Goal: Task Accomplishment & Management: Manage account settings

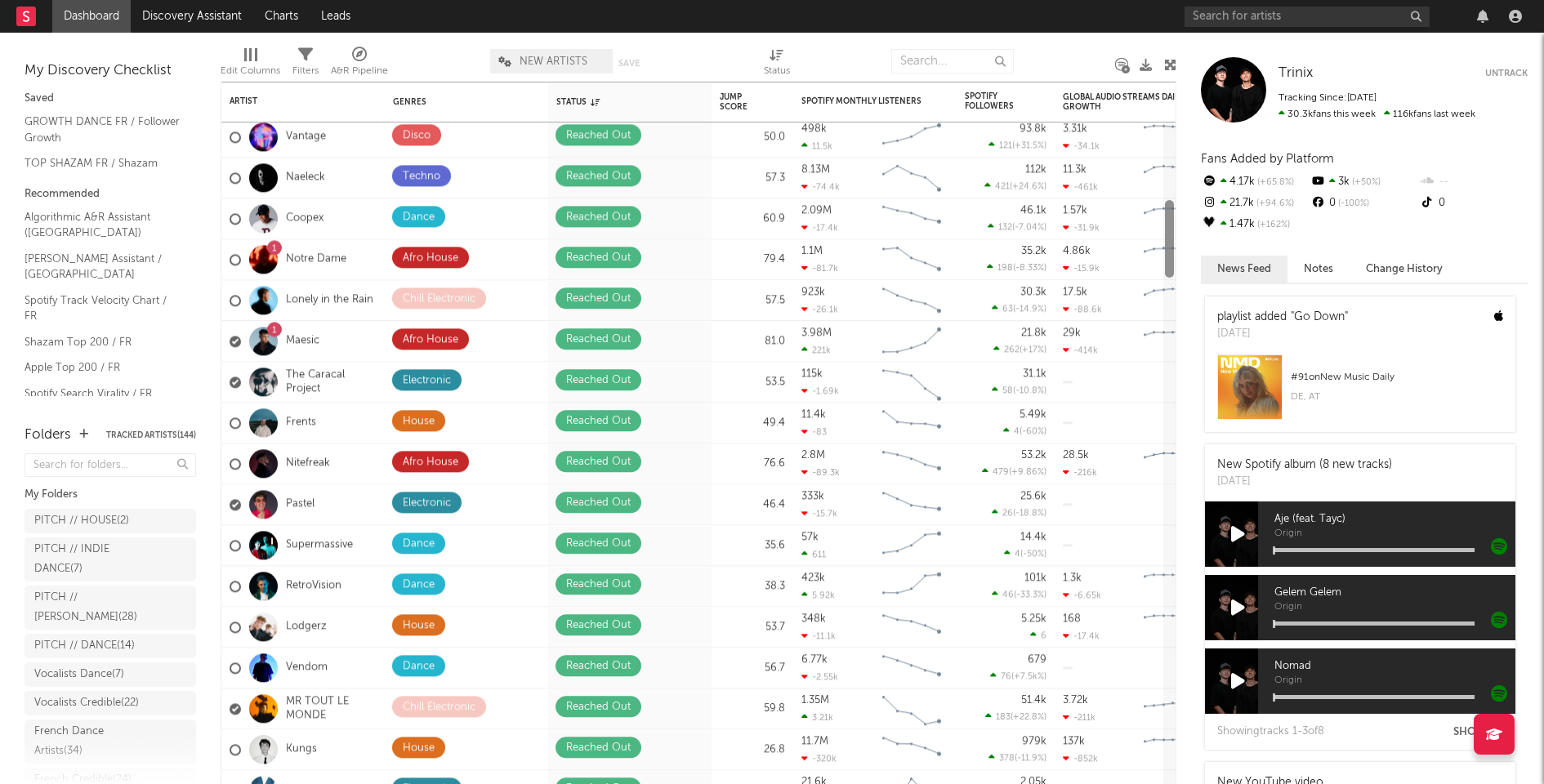
drag, startPoint x: 1171, startPoint y: 179, endPoint x: 1228, endPoint y: -163, distance: 346.7
click at [1228, 0] on html "Dashboard Discovery Assistant Charts Leads Notifications Settings Mark all as r…" at bounding box center [772, 392] width 1544 height 784
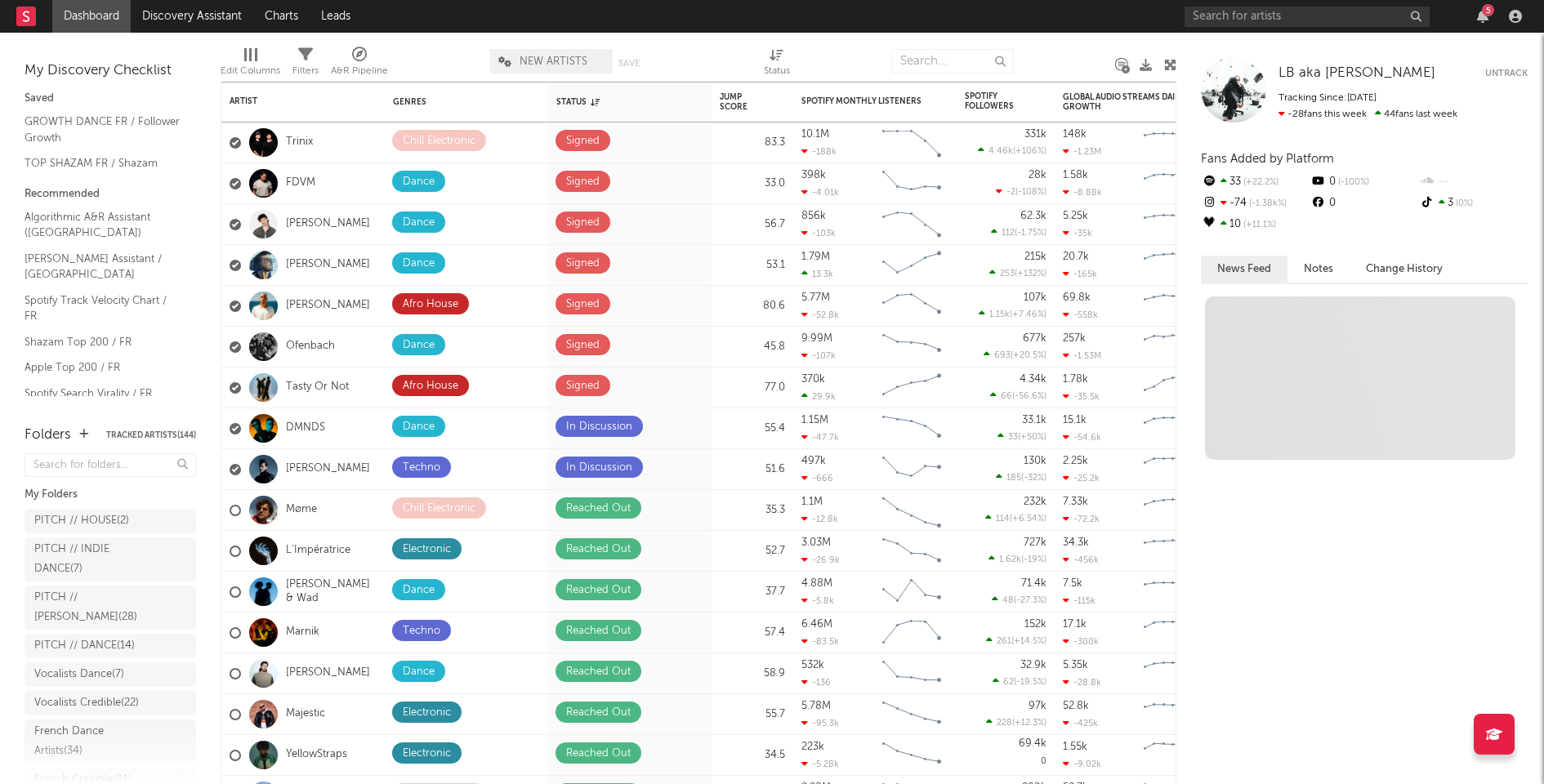
click at [1482, 12] on div "5" at bounding box center [1487, 10] width 12 height 12
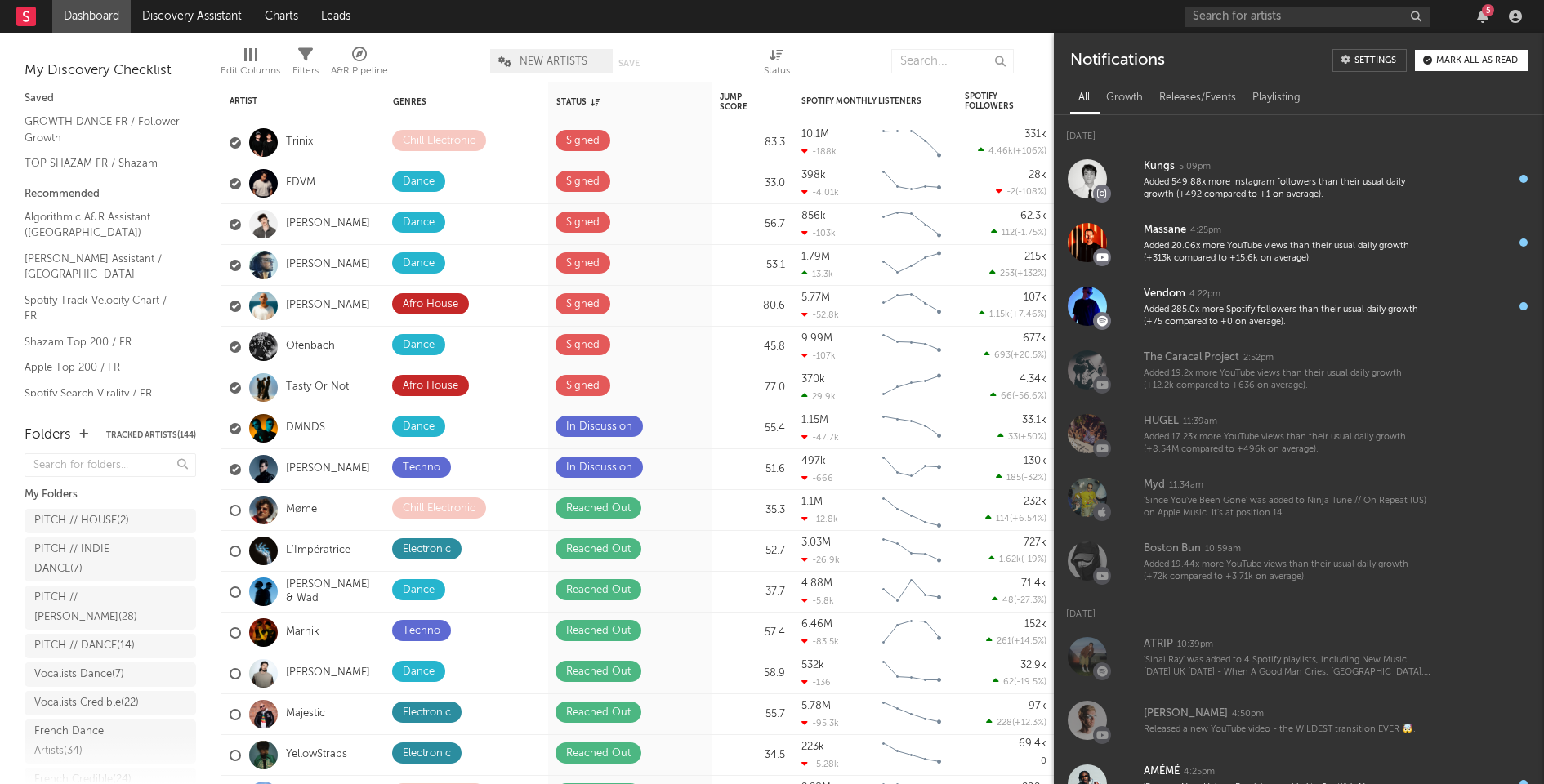
click at [1465, 68] on button "Mark all as read" at bounding box center [1471, 61] width 113 height 21
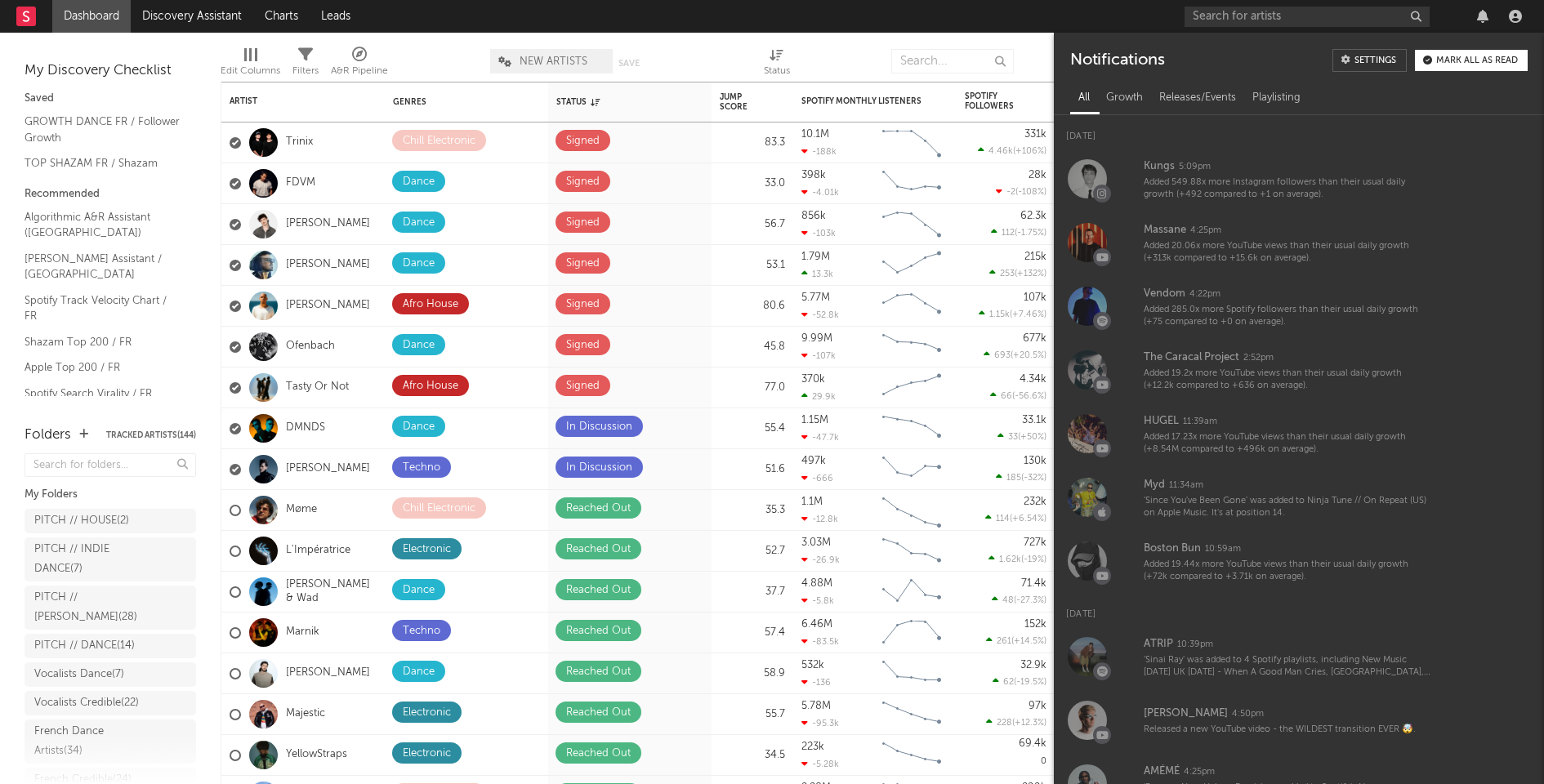
click at [1455, 17] on div at bounding box center [1356, 16] width 343 height 33
